Goal: Contribute content: Add original content to the website for others to see

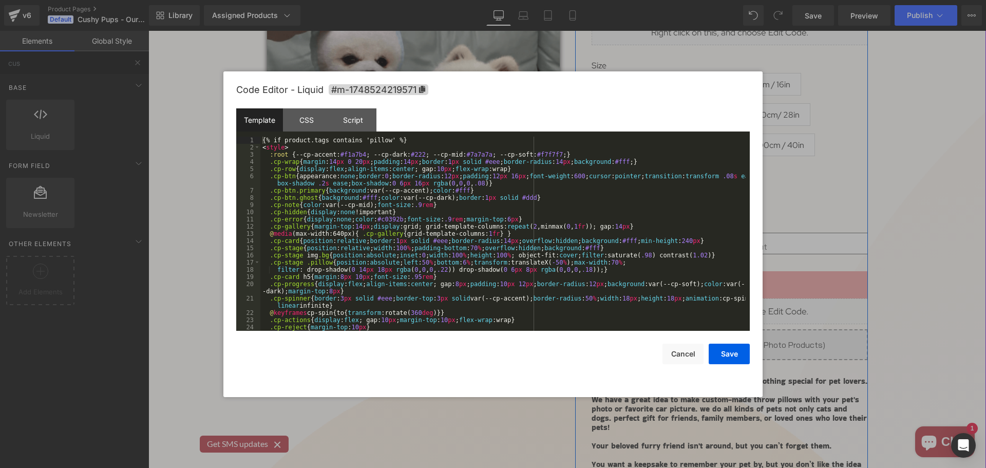
drag, startPoint x: 740, startPoint y: 305, endPoint x: 888, endPoint y: 336, distance: 151.6
click at [740, 305] on div "Liquid" at bounding box center [730, 311] width 276 height 26
click at [355, 120] on div "Script" at bounding box center [353, 119] width 47 height 23
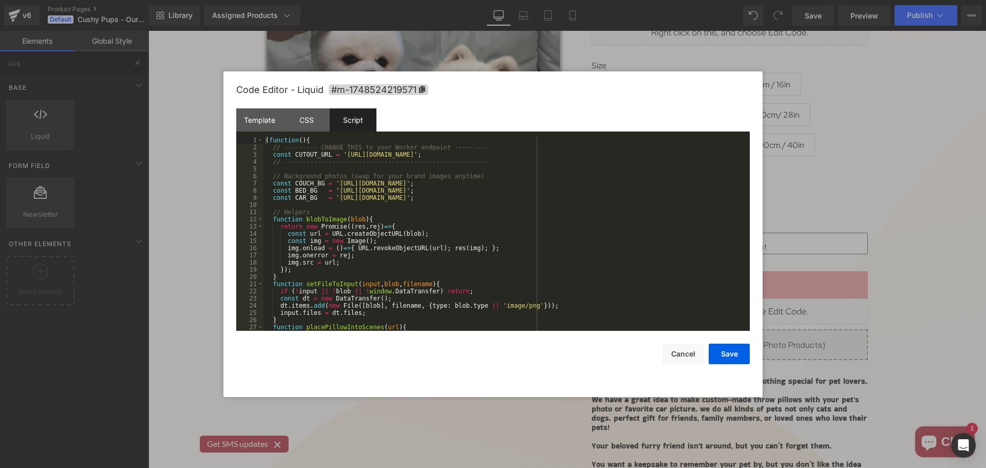
click at [360, 194] on div "( function ( ) { // --------- CHANGE THIS to your Worker endpoint --------- con…" at bounding box center [505, 241] width 482 height 209
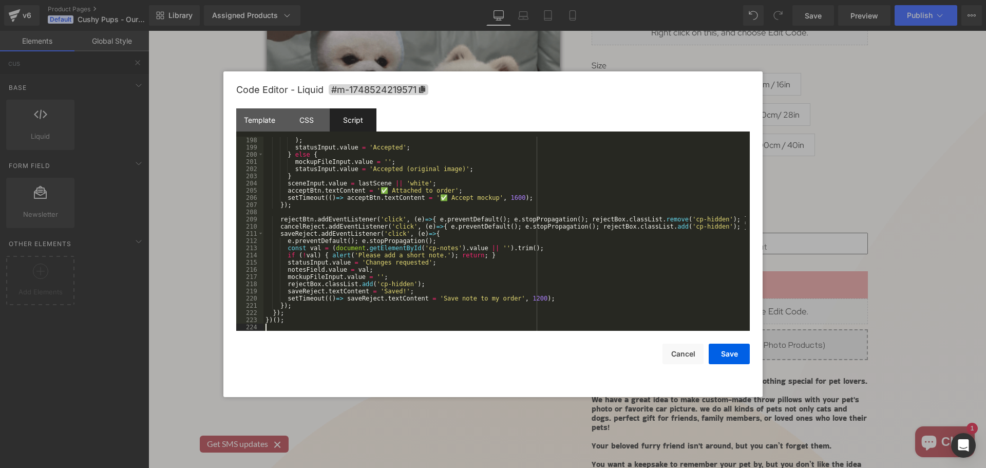
scroll to position [1431, 0]
click at [736, 345] on button "Save" at bounding box center [729, 354] width 41 height 21
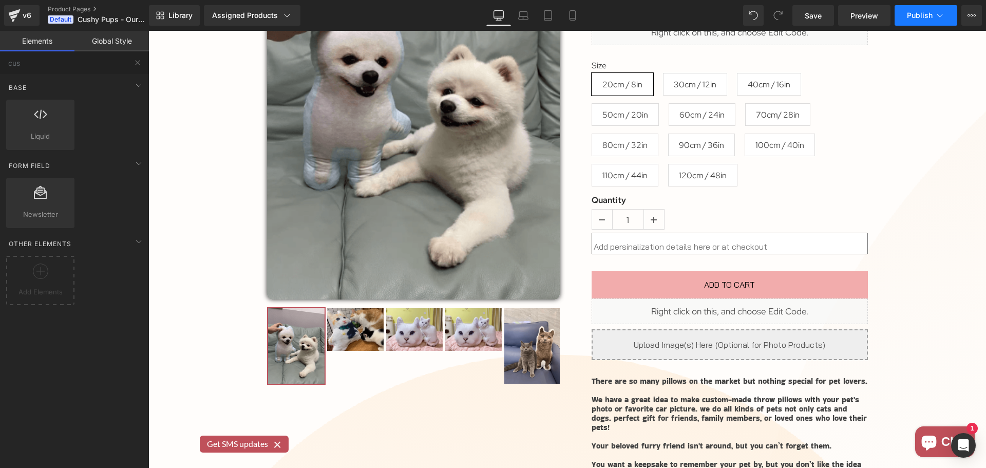
click at [916, 16] on span "Publish" at bounding box center [920, 15] width 26 height 8
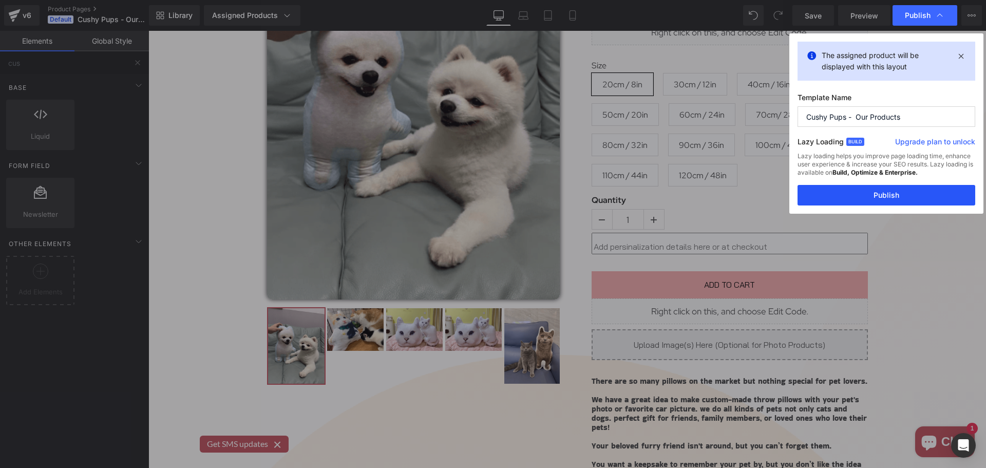
click at [892, 199] on button "Publish" at bounding box center [887, 195] width 178 height 21
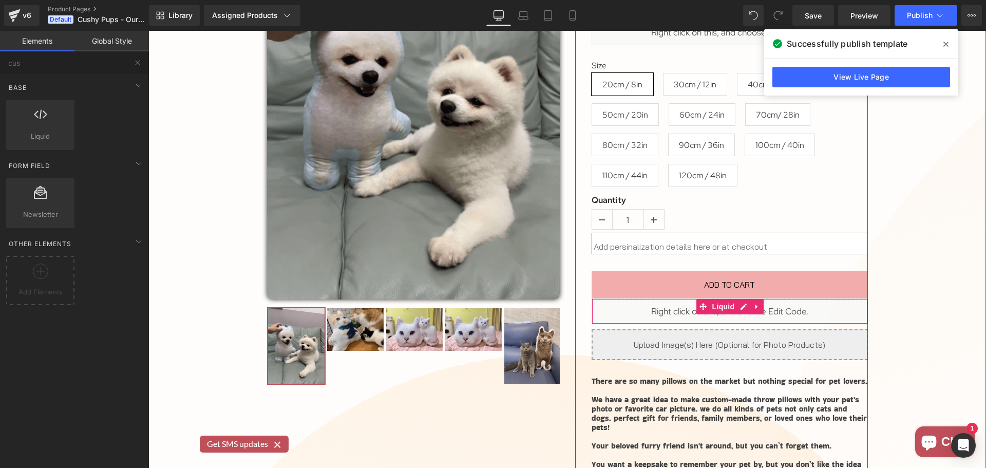
click at [737, 309] on div "Liquid" at bounding box center [730, 311] width 276 height 26
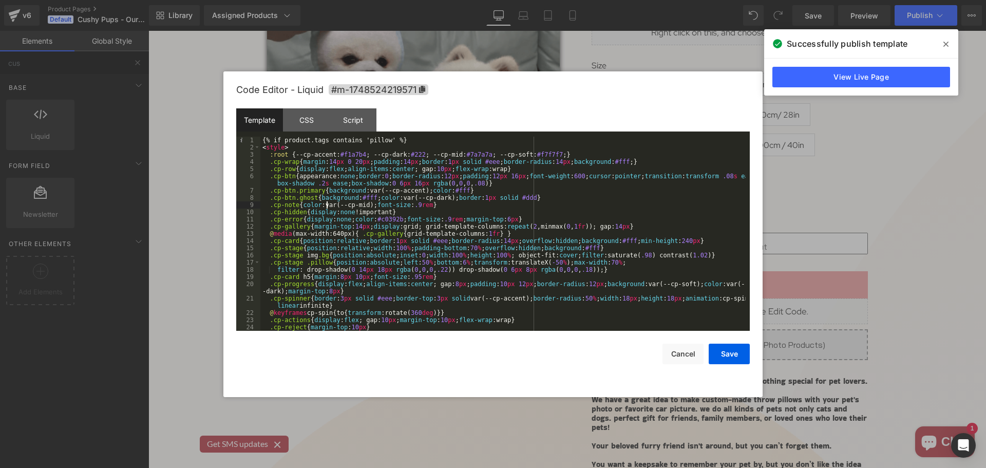
click at [327, 205] on div "{% if product.tags contains 'pillow' %} < style > :root { --cp-accent: #f1a7b4 …" at bounding box center [502, 241] width 485 height 209
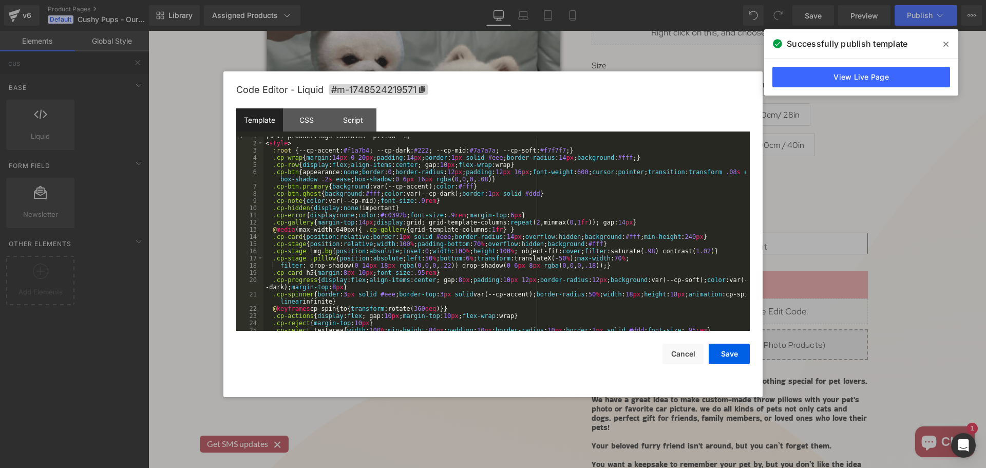
scroll to position [0, 0]
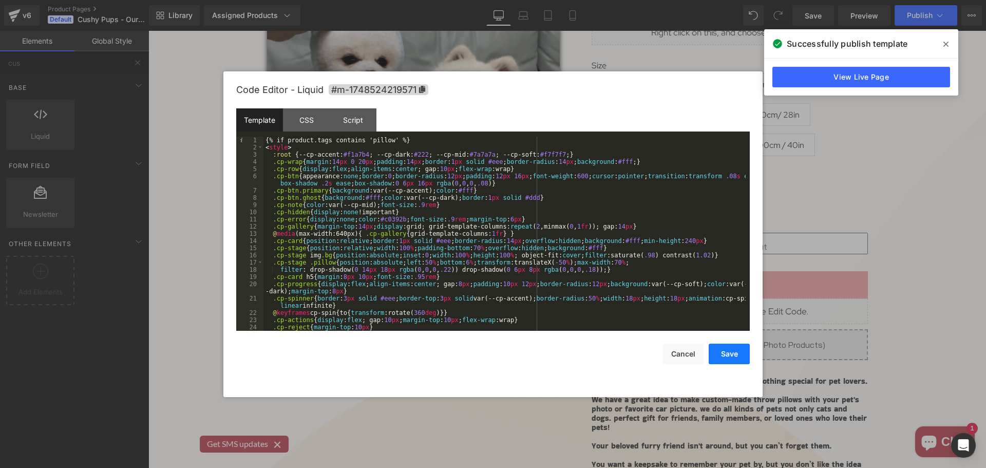
click at [730, 356] on button "Save" at bounding box center [729, 354] width 41 height 21
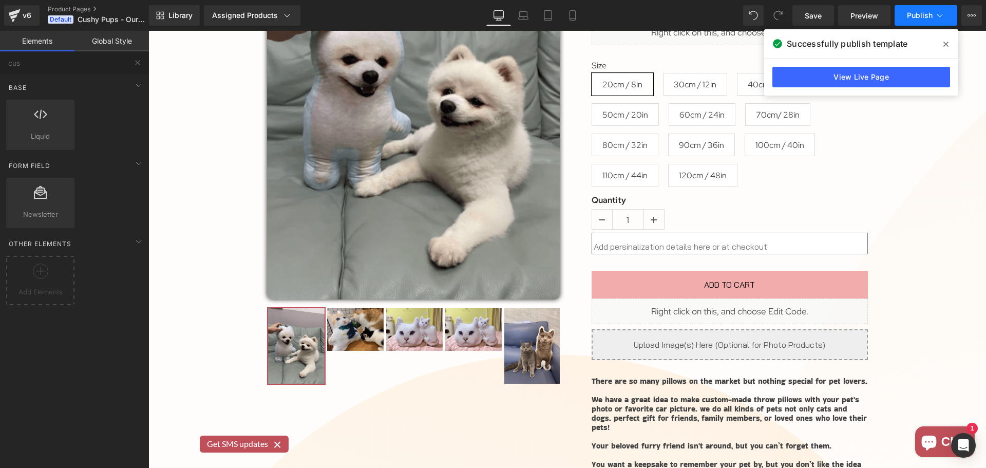
click at [923, 18] on span "Publish" at bounding box center [920, 15] width 26 height 8
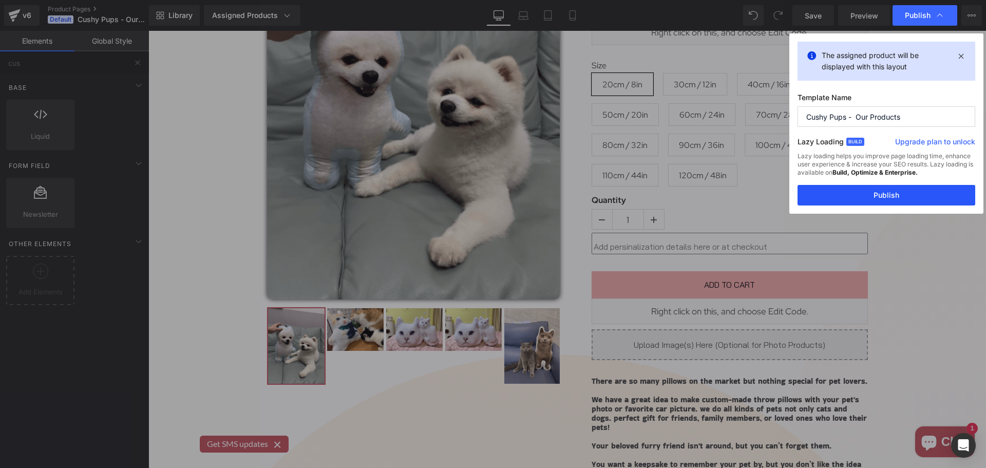
click at [905, 192] on button "Publish" at bounding box center [887, 195] width 178 height 21
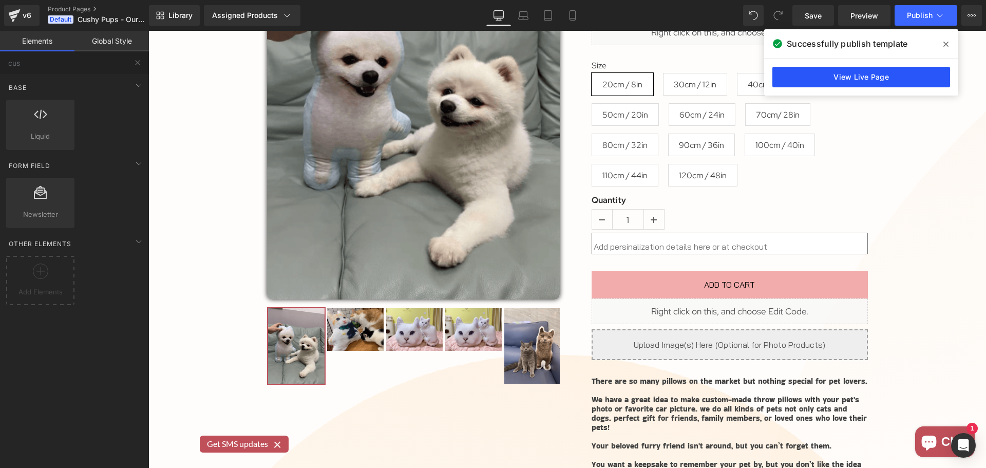
click at [889, 78] on link "View Live Page" at bounding box center [862, 77] width 178 height 21
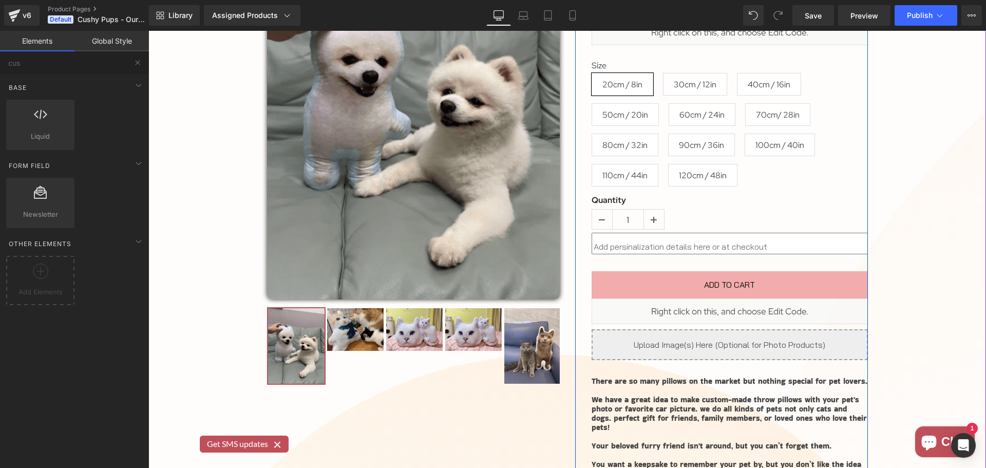
click at [739, 309] on div "Liquid" at bounding box center [730, 311] width 276 height 26
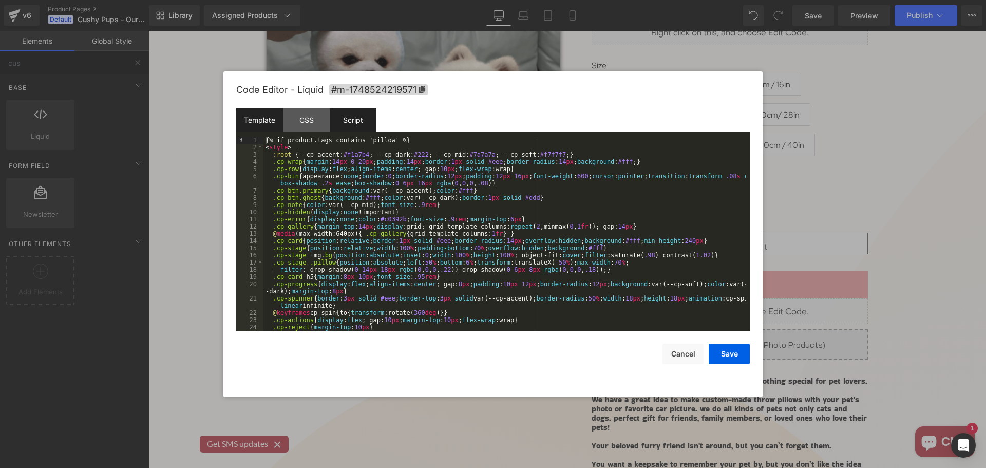
click at [358, 115] on div "Script" at bounding box center [353, 119] width 47 height 23
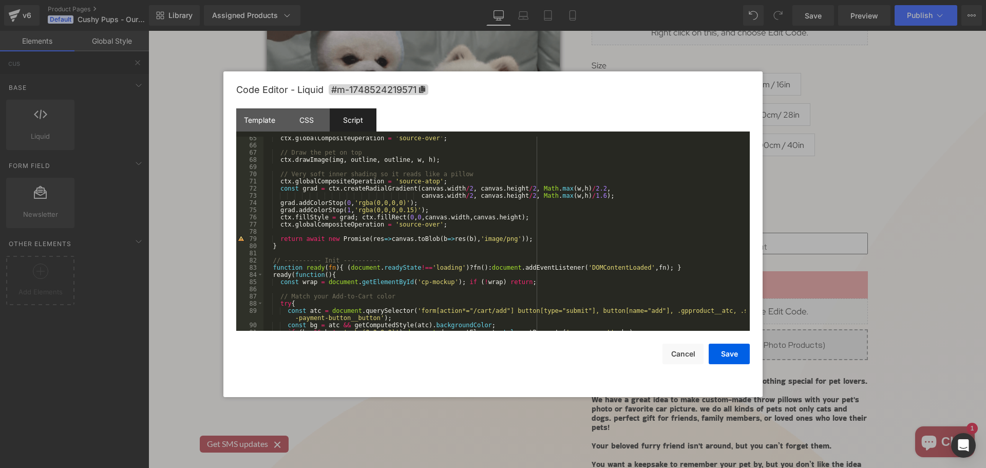
scroll to position [493, 0]
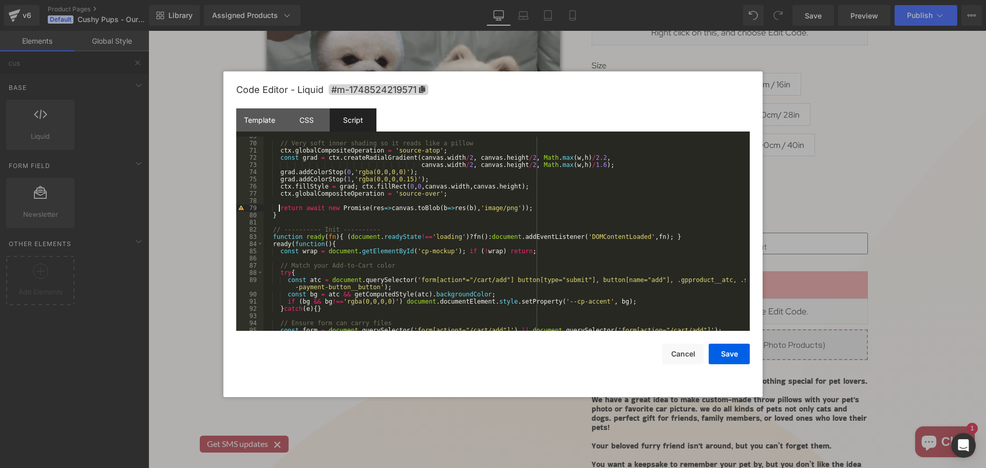
click at [279, 206] on div "// Very soft inner shading so it reads like a pillow ctx . globalCompositeOpera…" at bounding box center [505, 237] width 482 height 209
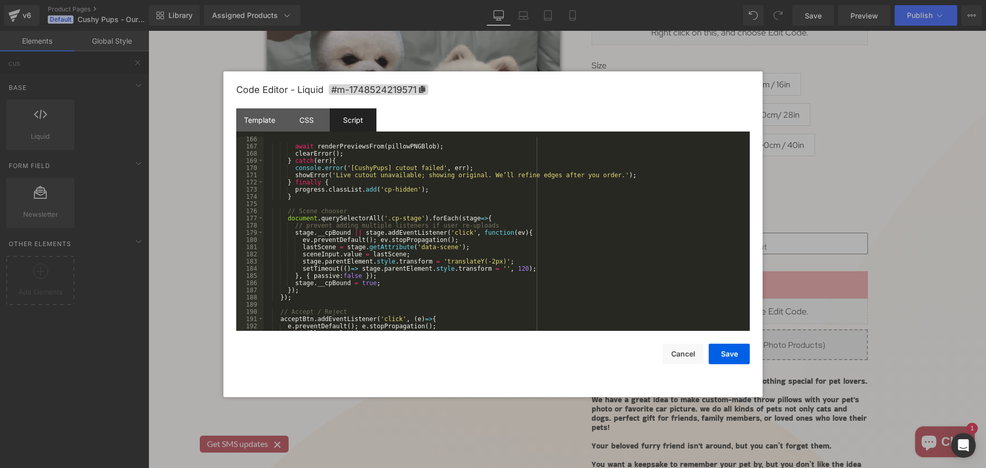
scroll to position [1233, 0]
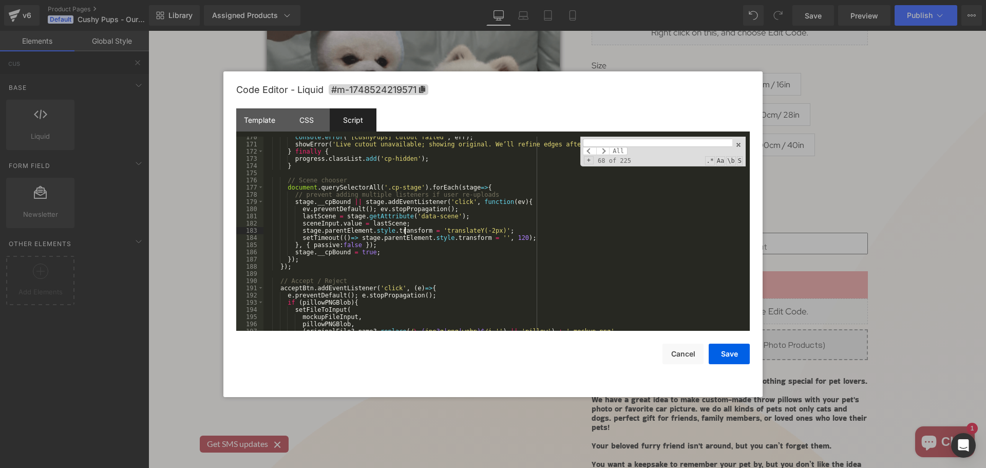
click at [405, 233] on div "console . error ( '[CushyPups] cutout failed' , err ) ; showError ( 'Live cutou…" at bounding box center [505, 238] width 482 height 209
click at [600, 143] on input at bounding box center [657, 143] width 149 height 8
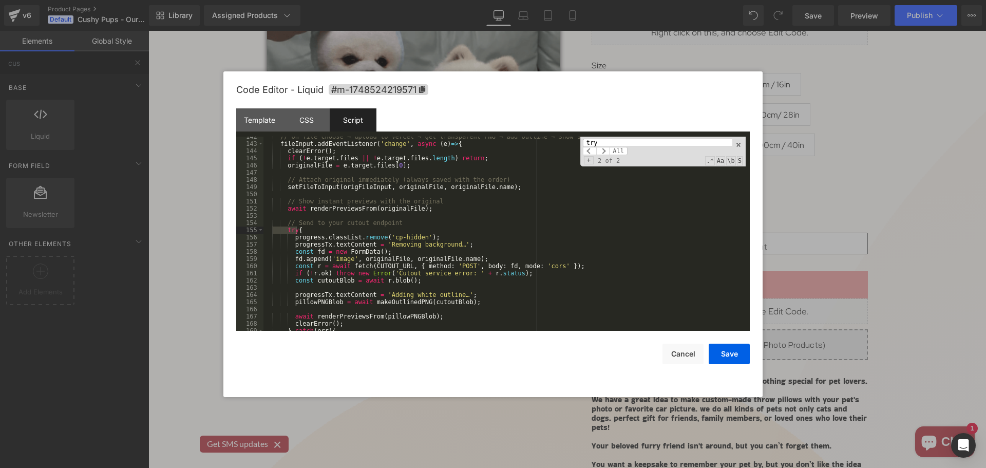
scroll to position [1032, 0]
type input "try"
click at [415, 246] on div "// On file choose → upload to Vercel → get transparent PNG → add outline → show…" at bounding box center [505, 237] width 482 height 209
drag, startPoint x: 286, startPoint y: 228, endPoint x: 291, endPoint y: 231, distance: 6.4
click at [291, 231] on div "// On file choose → upload to Vercel → get transparent PNG → add outline → show…" at bounding box center [505, 237] width 482 height 209
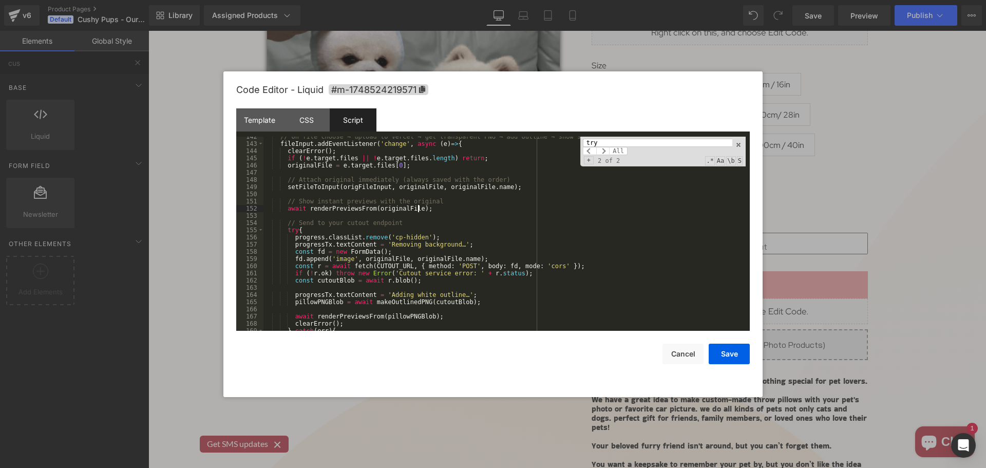
click at [444, 205] on div "// On file choose → upload to Vercel → get transparent PNG → add outline → show…" at bounding box center [505, 237] width 482 height 209
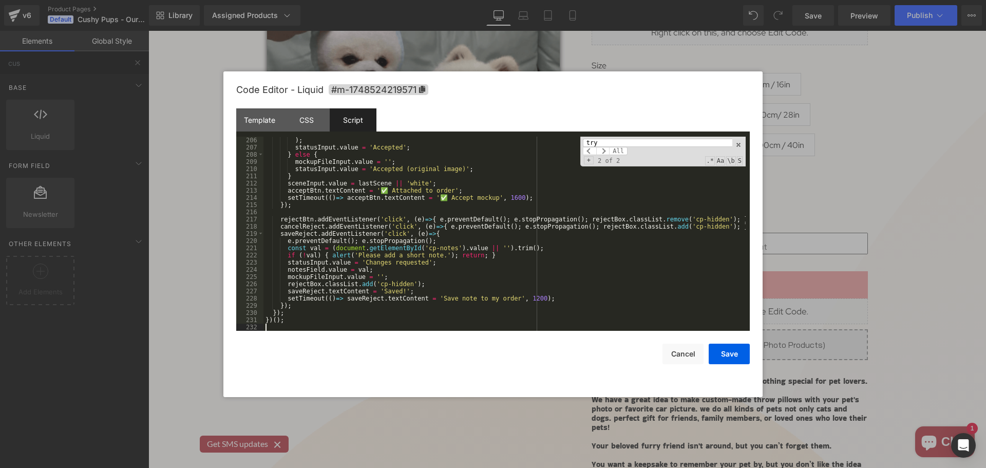
scroll to position [1489, 0]
click at [741, 356] on button "Save" at bounding box center [729, 354] width 41 height 21
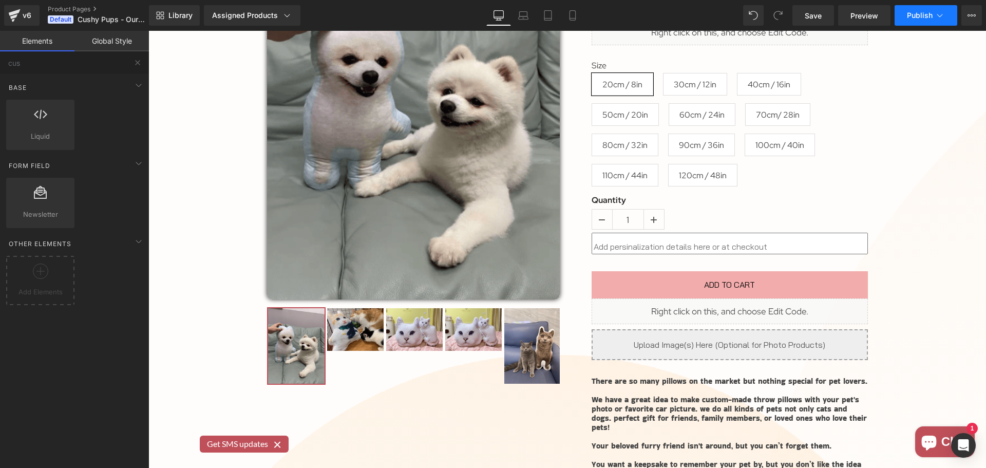
click at [911, 15] on span "Publish" at bounding box center [920, 15] width 26 height 8
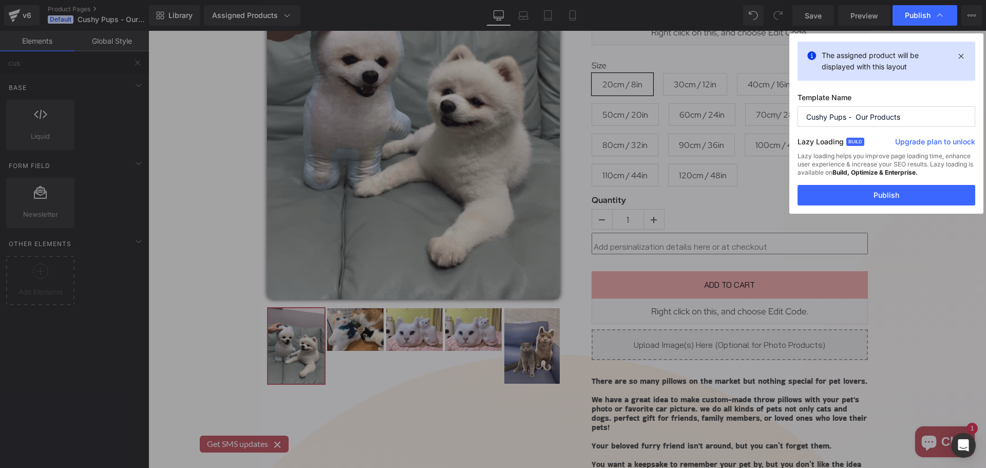
click at [897, 184] on div "Lazy loading helps you improve page loading time, enhance user experience & inc…" at bounding box center [887, 168] width 178 height 33
click at [897, 197] on button "Publish" at bounding box center [887, 195] width 178 height 21
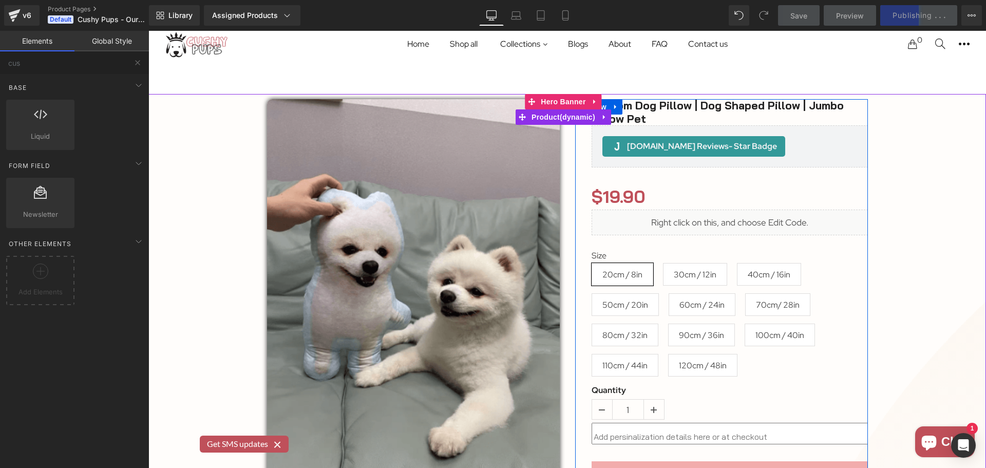
scroll to position [154, 0]
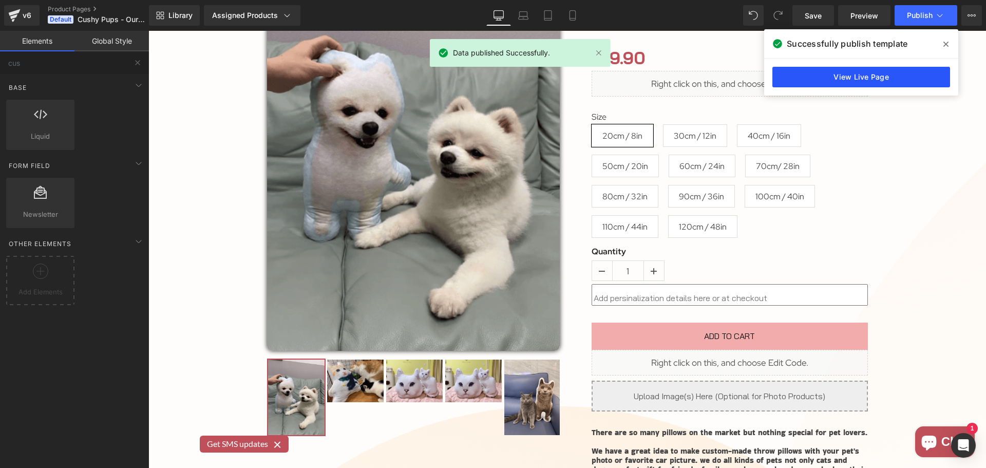
click at [857, 72] on link "View Live Page" at bounding box center [862, 77] width 178 height 21
